Goal: Transaction & Acquisition: Purchase product/service

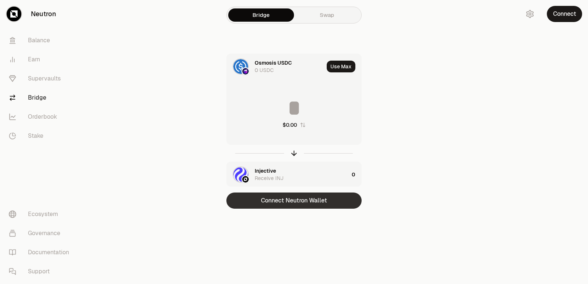
click at [292, 202] on button "Connect Neutron Wallet" at bounding box center [294, 201] width 135 height 16
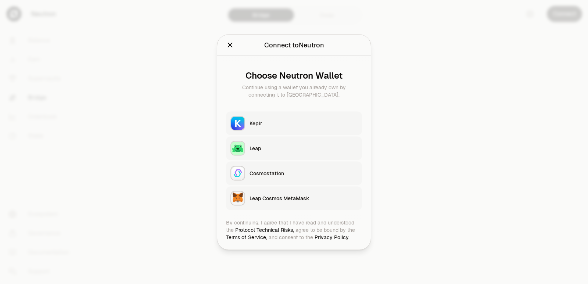
click at [256, 124] on div "Keplr" at bounding box center [304, 123] width 108 height 7
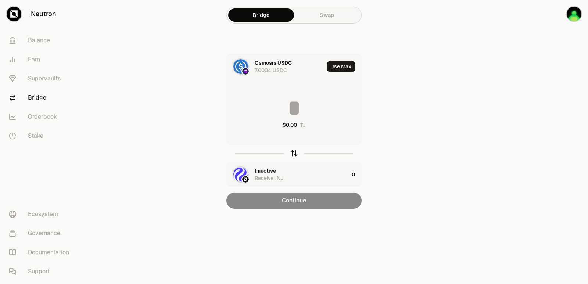
click at [293, 154] on icon "button" at bounding box center [294, 153] width 8 height 8
click at [293, 156] on icon "button" at bounding box center [294, 153] width 8 height 8
click at [267, 172] on div "Injective" at bounding box center [265, 170] width 21 height 7
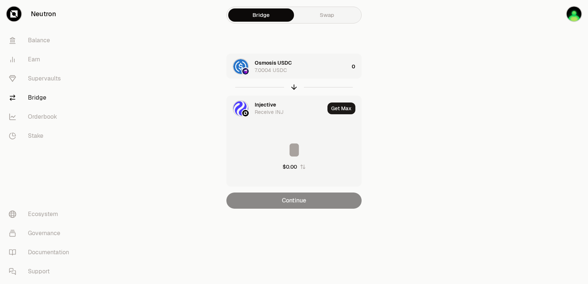
click at [261, 103] on div "Injective" at bounding box center [265, 104] width 21 height 7
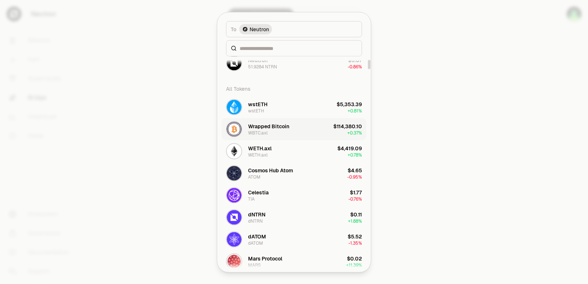
scroll to position [74, 0]
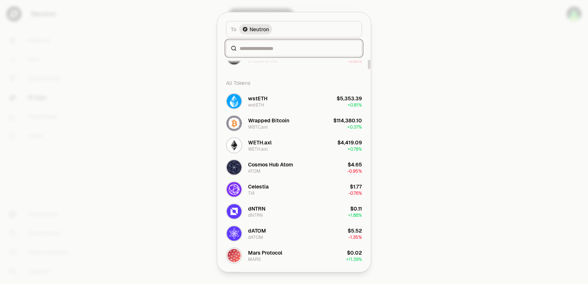
click at [254, 46] on input at bounding box center [299, 47] width 118 height 7
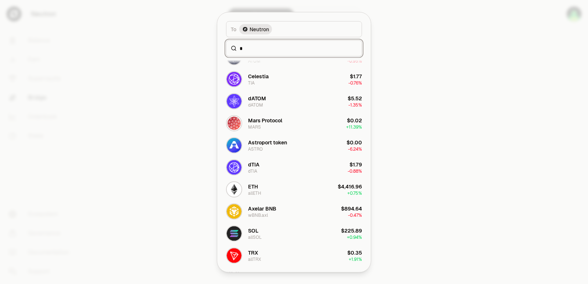
scroll to position [0, 0]
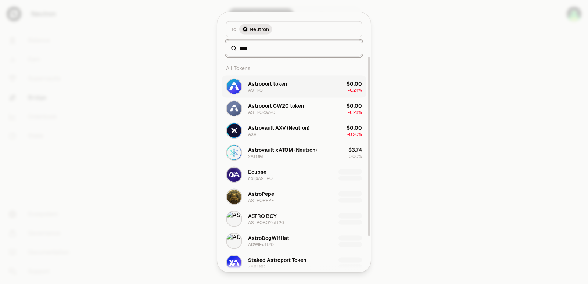
type input "****"
click at [262, 91] on div "Astroport token ASTRO" at bounding box center [267, 86] width 39 height 13
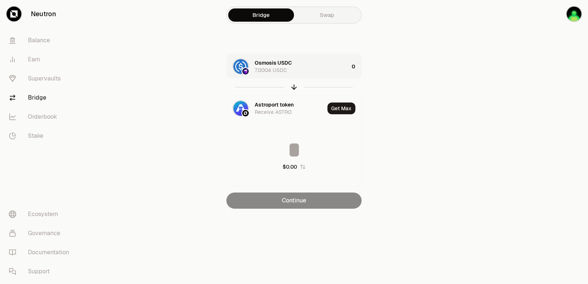
click at [314, 69] on div "Osmosis USDC 7.0004 USDC" at bounding box center [302, 66] width 94 height 15
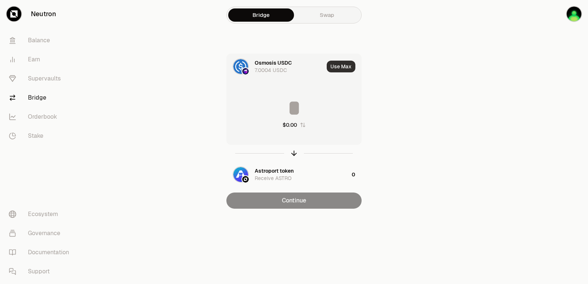
click at [340, 67] on button "Use Max" at bounding box center [341, 67] width 29 height 12
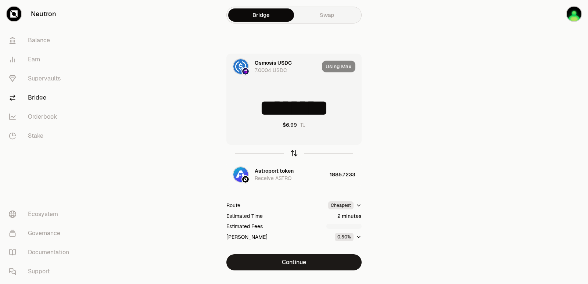
click at [293, 154] on icon "button" at bounding box center [294, 153] width 8 height 8
type input "**********"
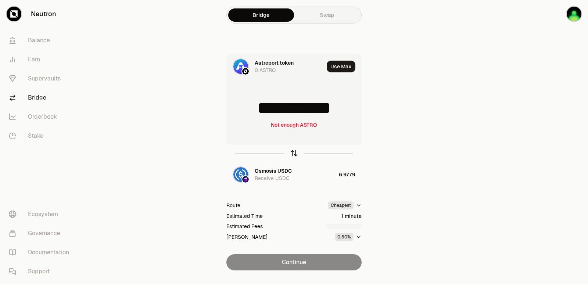
click at [293, 154] on icon "button" at bounding box center [294, 153] width 8 height 8
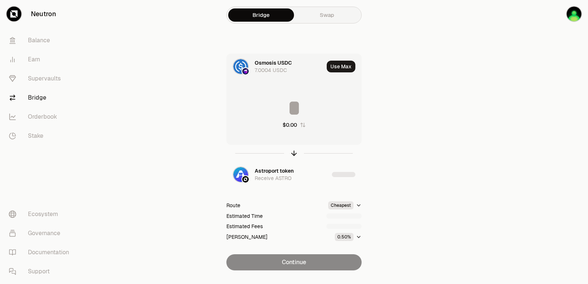
click at [300, 111] on input at bounding box center [294, 108] width 135 height 22
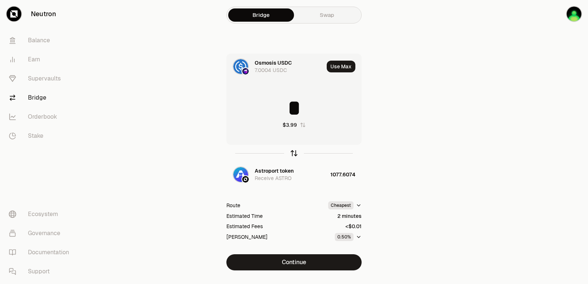
click at [294, 152] on icon "button" at bounding box center [294, 153] width 8 height 8
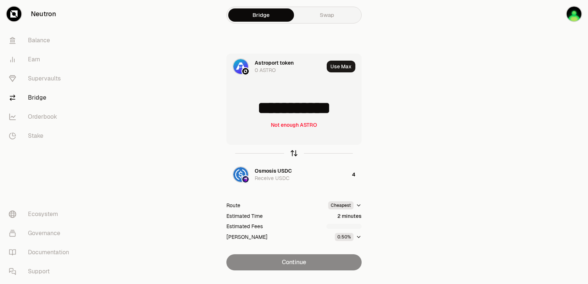
click at [294, 152] on icon "button" at bounding box center [294, 153] width 8 height 8
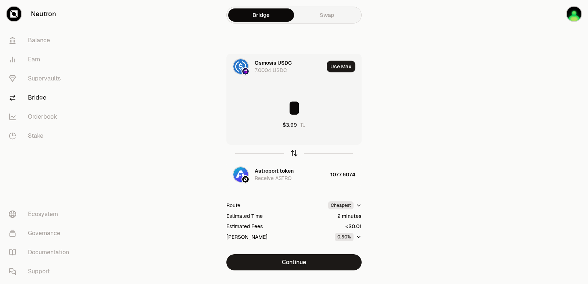
click at [294, 152] on icon "button" at bounding box center [294, 153] width 8 height 8
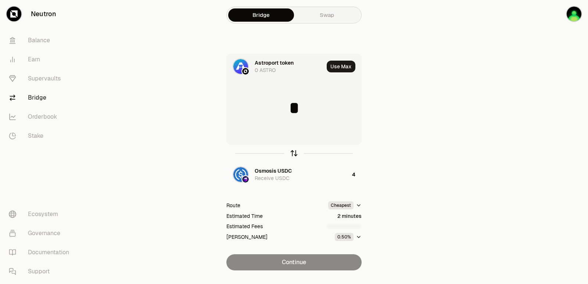
type input "**********"
drag, startPoint x: 279, startPoint y: 171, endPoint x: 456, endPoint y: 170, distance: 176.9
click at [456, 170] on main "**********" at bounding box center [335, 150] width 506 height 300
click at [263, 63] on div "Astroport token" at bounding box center [274, 62] width 39 height 7
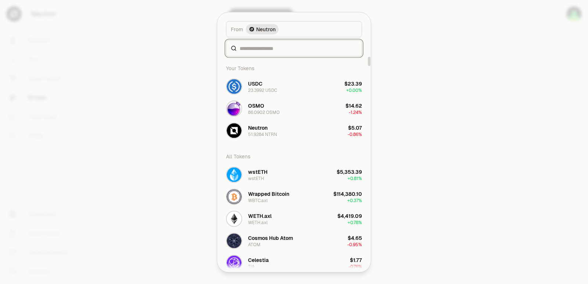
click at [261, 47] on input at bounding box center [299, 47] width 118 height 7
click at [275, 47] on input at bounding box center [299, 47] width 118 height 7
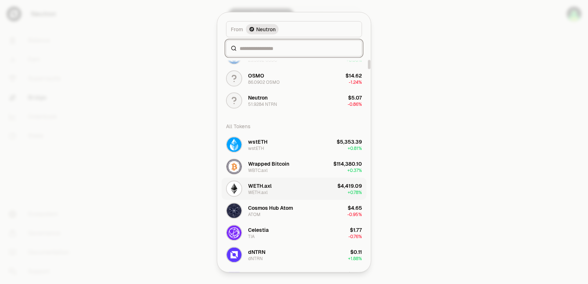
scroll to position [74, 0]
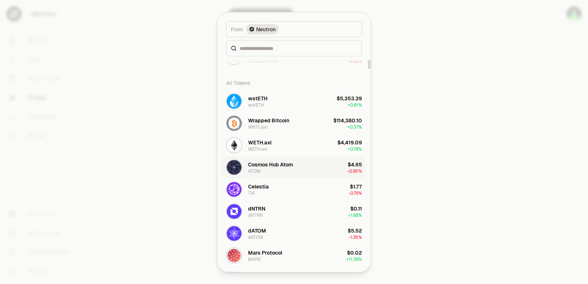
click at [281, 174] on div "Cosmos Hub Atom ATOM" at bounding box center [270, 167] width 45 height 13
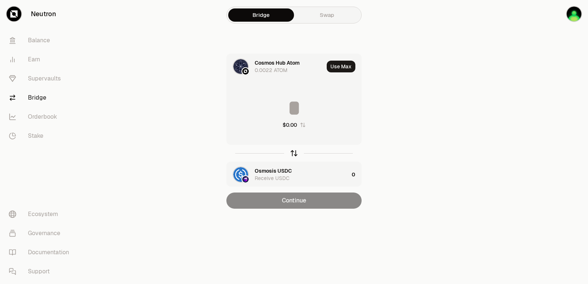
click at [296, 153] on icon "button" at bounding box center [294, 153] width 8 height 8
click at [281, 96] on div "$0.00" at bounding box center [294, 113] width 135 height 65
click at [284, 103] on input at bounding box center [294, 108] width 135 height 22
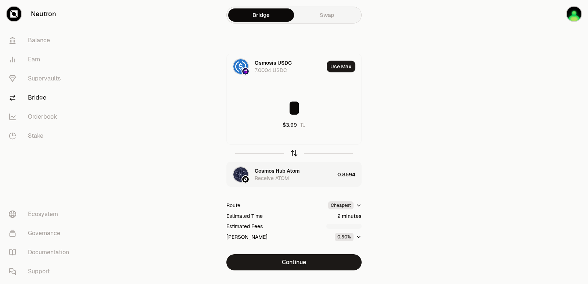
type input "*"
click at [293, 152] on icon "button" at bounding box center [294, 152] width 5 height 2
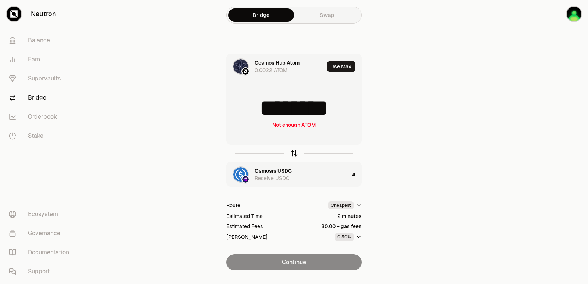
click at [293, 152] on icon "button" at bounding box center [294, 152] width 5 height 2
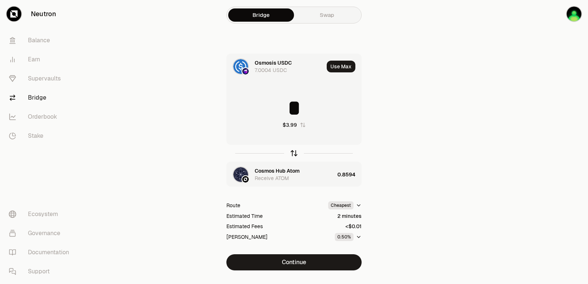
click at [293, 152] on icon "button" at bounding box center [294, 152] width 5 height 2
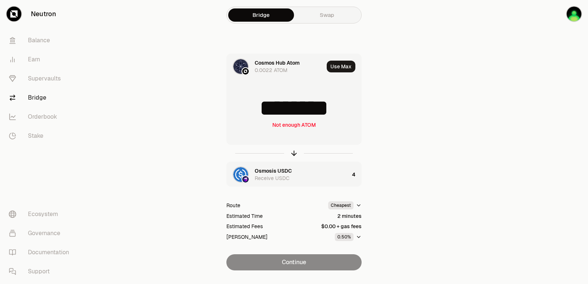
drag, startPoint x: 351, startPoint y: 108, endPoint x: 294, endPoint y: 108, distance: 57.0
click at [294, 108] on input "********" at bounding box center [294, 108] width 135 height 22
type input "******"
click at [295, 152] on icon "button" at bounding box center [294, 152] width 5 height 2
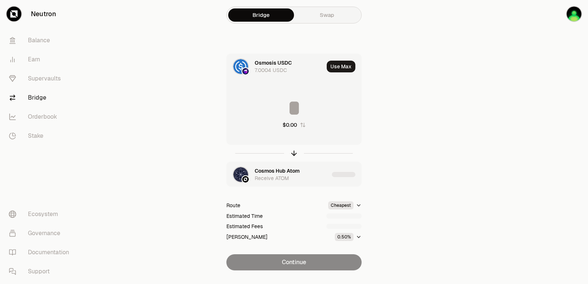
type input "********"
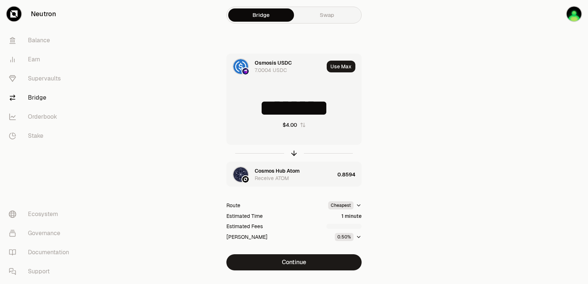
click at [266, 170] on div "Cosmos Hub Atom" at bounding box center [277, 170] width 45 height 7
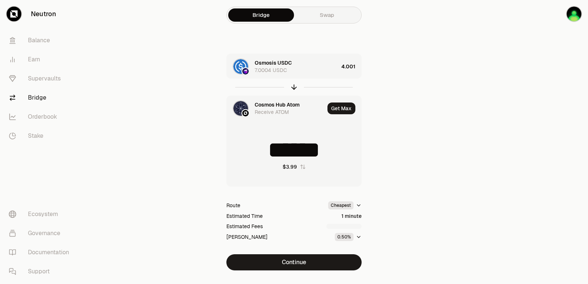
click at [276, 102] on div "Cosmos Hub Atom" at bounding box center [277, 104] width 45 height 7
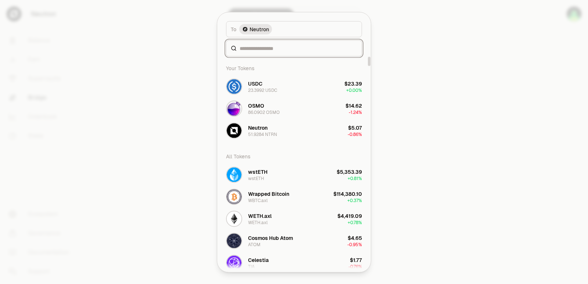
click at [257, 50] on input at bounding box center [299, 47] width 118 height 7
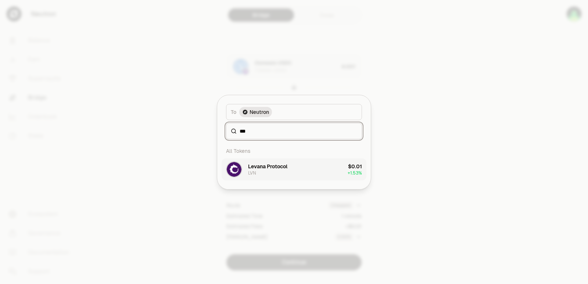
type input "***"
click at [287, 162] on div "Levana Protocol LVN" at bounding box center [256, 169] width 61 height 16
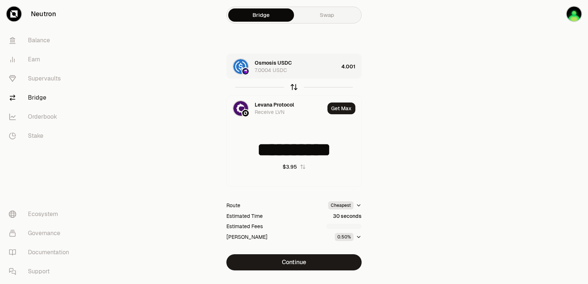
click at [292, 85] on icon "button" at bounding box center [294, 87] width 8 height 8
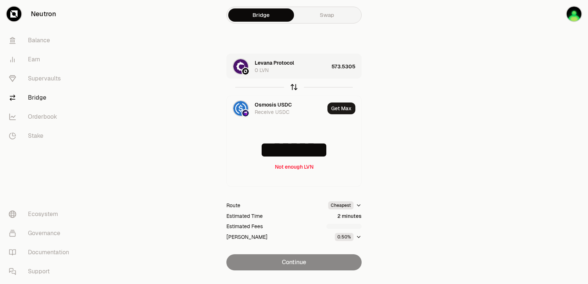
click at [292, 85] on icon "button" at bounding box center [294, 87] width 8 height 8
type input "**********"
